Goal: Obtain resource: Obtain resource

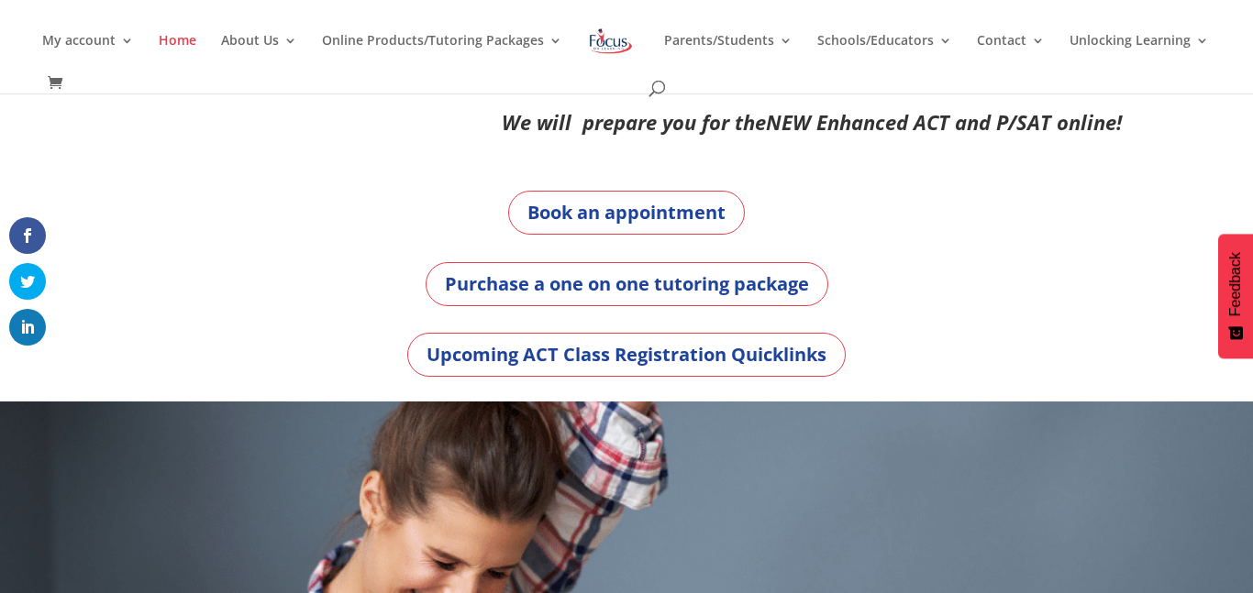
scroll to position [8, 0]
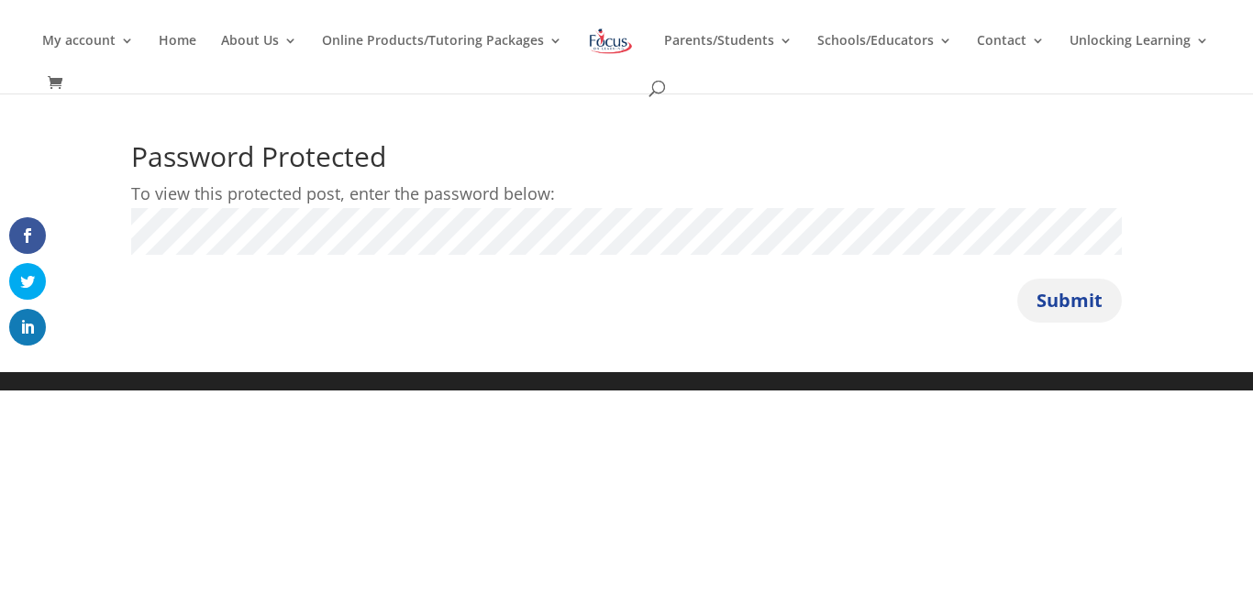
click at [1071, 319] on button "Submit" at bounding box center [1069, 301] width 105 height 44
